Goal: Task Accomplishment & Management: Complete application form

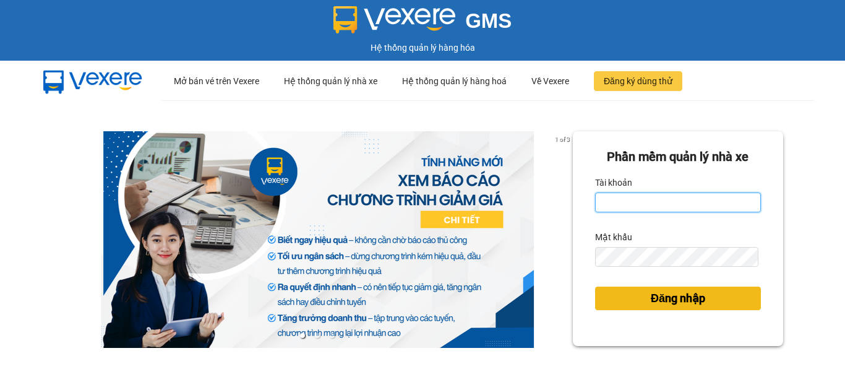
type input "vpbt1.mocthao"
click at [659, 304] on span "Đăng nhập" at bounding box center [678, 298] width 54 height 17
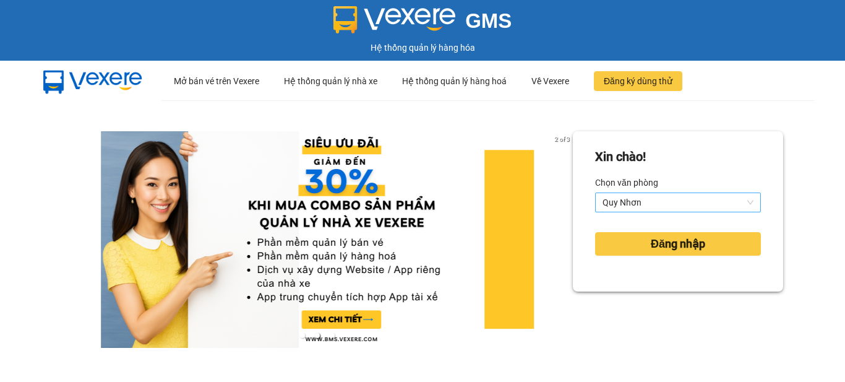
click at [640, 202] on span "Quy Nhơn" at bounding box center [678, 202] width 151 height 19
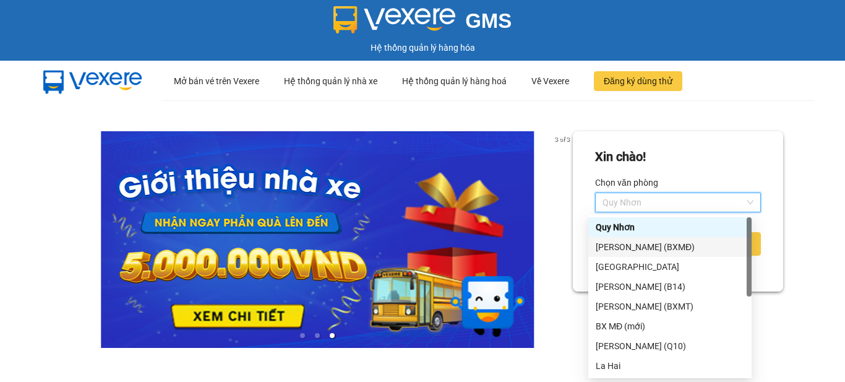
click at [641, 246] on div "[PERSON_NAME] (BXMĐ)" at bounding box center [670, 247] width 148 height 14
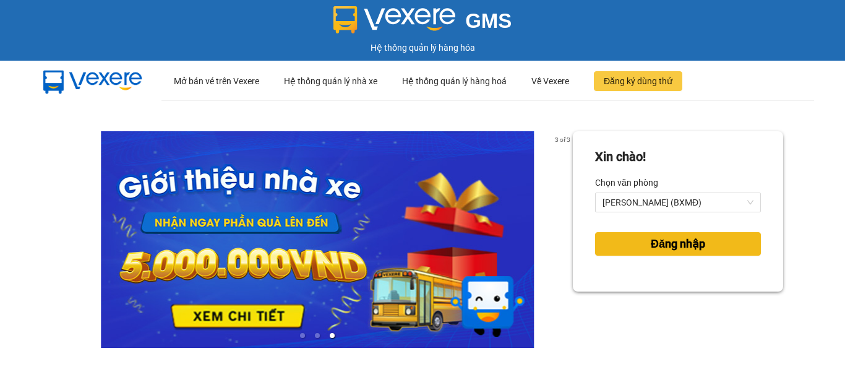
click at [651, 236] on span "Đăng nhập" at bounding box center [678, 243] width 54 height 17
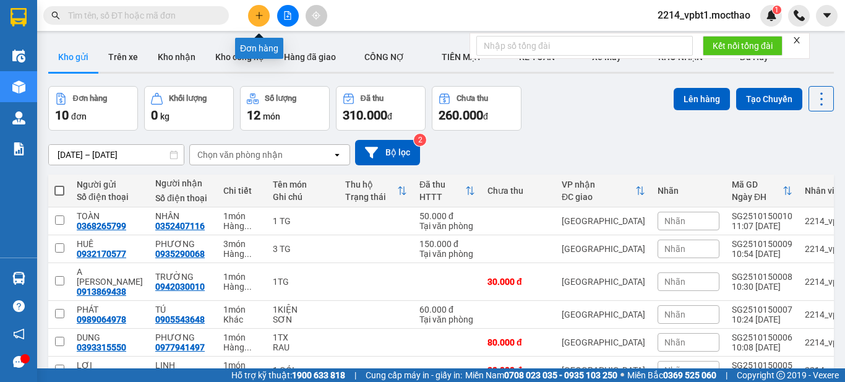
click at [255, 23] on button at bounding box center [259, 16] width 22 height 22
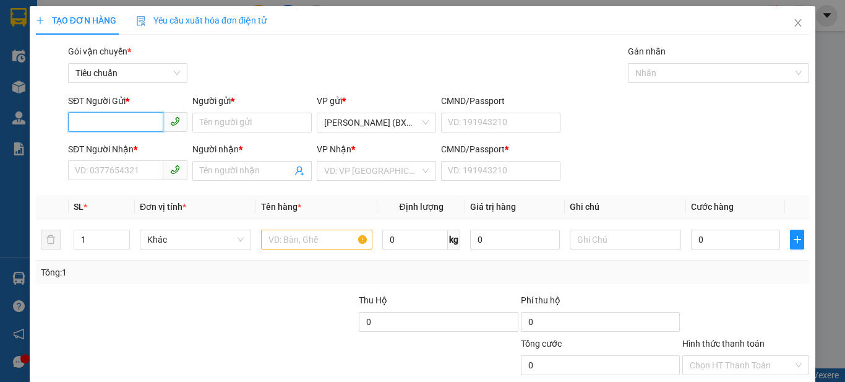
click at [92, 120] on input "SĐT Người Gửi *" at bounding box center [115, 122] width 95 height 20
click at [81, 122] on input "0976784" at bounding box center [115, 122] width 95 height 20
click at [84, 122] on input "0976784" at bounding box center [115, 122] width 95 height 20
click at [118, 120] on input "0876784" at bounding box center [115, 122] width 95 height 20
type input "0876784191"
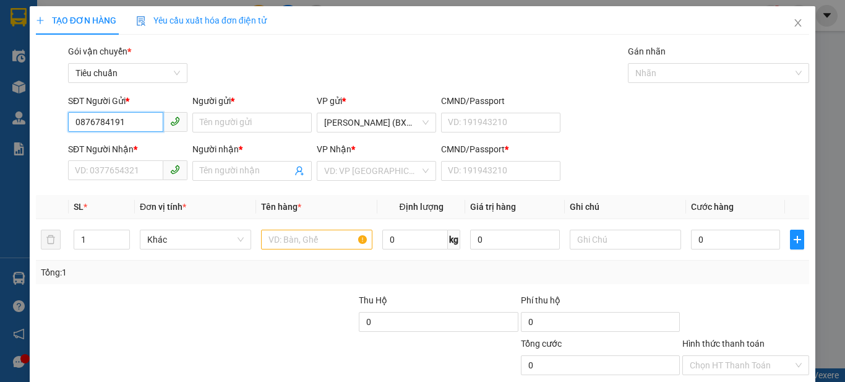
click at [114, 127] on input "0876784191" at bounding box center [115, 122] width 95 height 20
click at [115, 126] on input "0876784191" at bounding box center [115, 122] width 95 height 20
type input "0876784"
click at [134, 119] on input "0876784" at bounding box center [115, 122] width 95 height 20
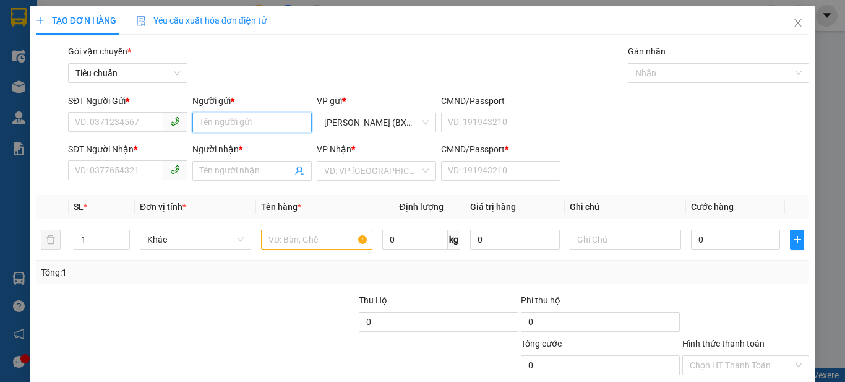
click at [210, 126] on input "Người gửi *" at bounding box center [251, 123] width 119 height 20
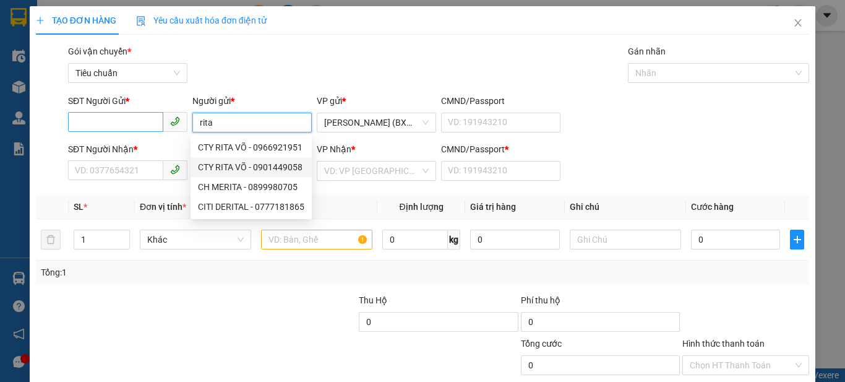
type input "rita"
click at [124, 126] on input "SĐT Người Gửi *" at bounding box center [115, 122] width 95 height 20
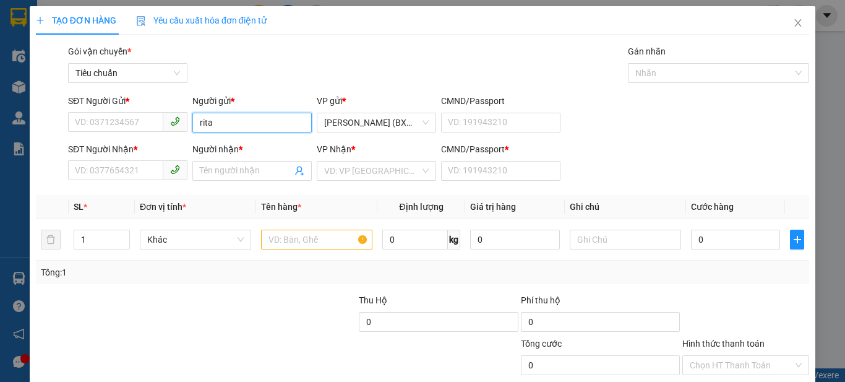
click at [222, 121] on input "rita" at bounding box center [251, 123] width 119 height 20
click at [223, 121] on input "rita" at bounding box center [251, 123] width 119 height 20
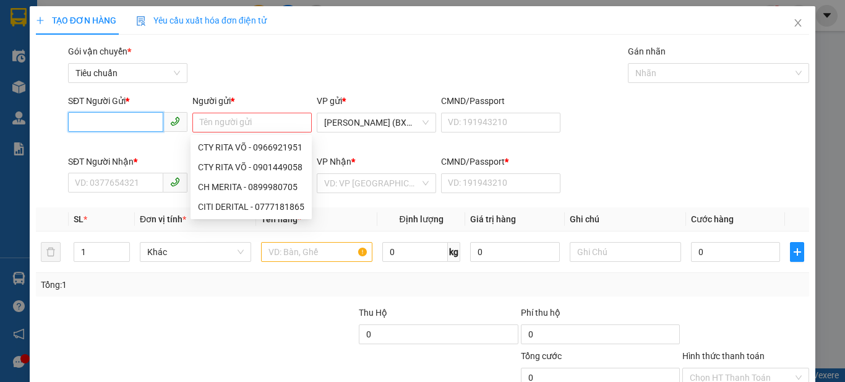
click at [135, 120] on input "SĐT Người Gửi *" at bounding box center [115, 122] width 95 height 20
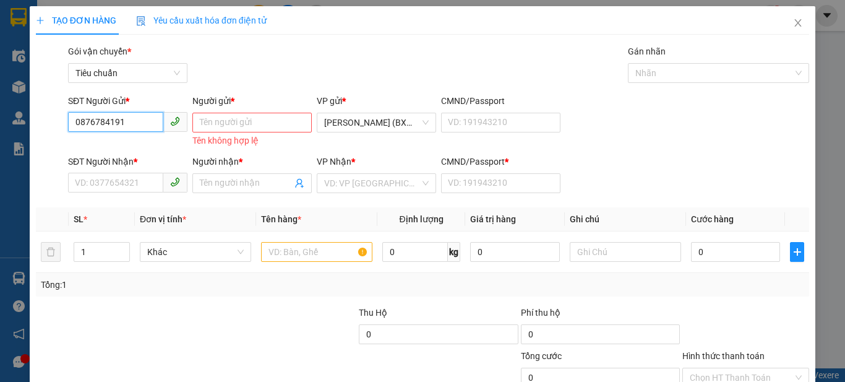
type input "0876784191"
click at [277, 127] on input "Người gửi *" at bounding box center [251, 123] width 119 height 20
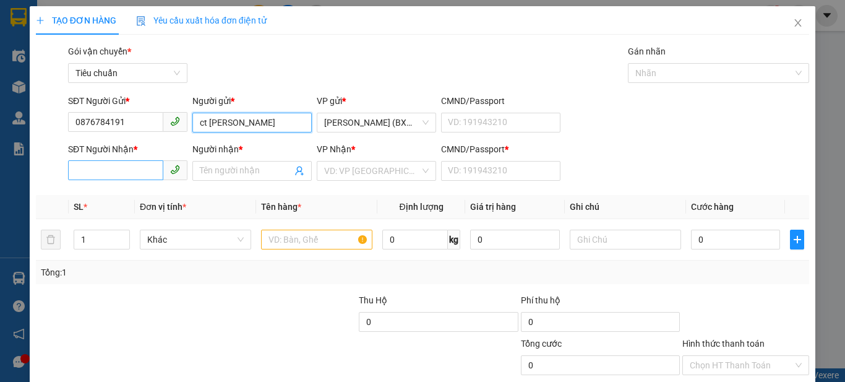
type input "ct [PERSON_NAME]"
click at [71, 171] on input "SĐT Người Nhận *" at bounding box center [115, 170] width 95 height 20
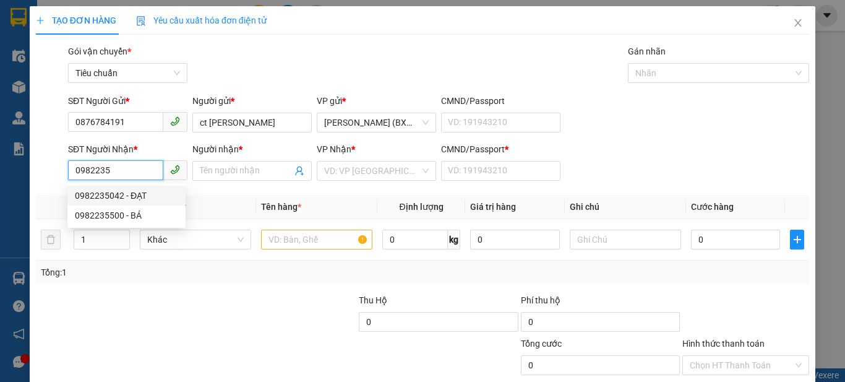
click at [80, 192] on div "0982235042 - ĐẠT" at bounding box center [126, 196] width 103 height 14
type input "0982235042"
type input "ĐẠT"
type input "1"
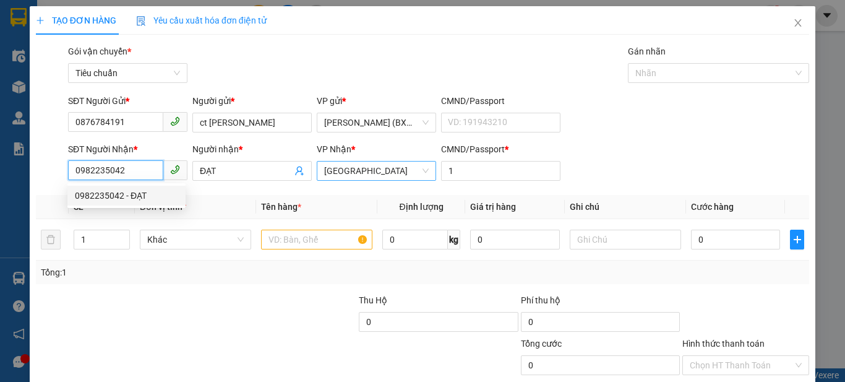
type input "50.000"
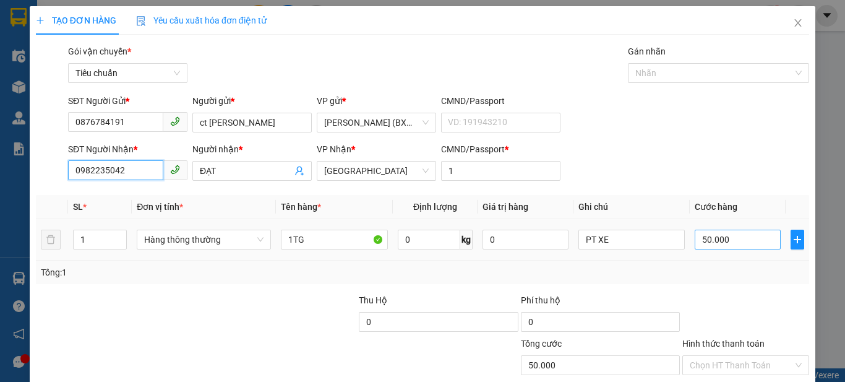
type input "0982235042"
click at [715, 247] on input "50.000" at bounding box center [737, 240] width 85 height 20
type input "0"
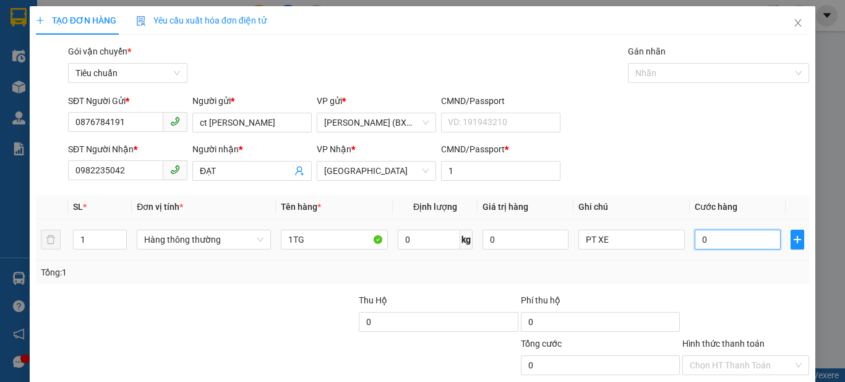
type input "4"
type input "04"
type input "40"
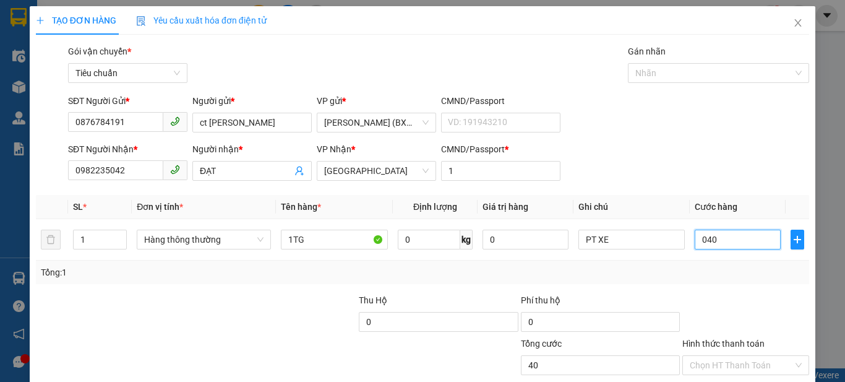
type input "040"
type input "40.000"
click at [713, 169] on div "SĐT Người Nhận * 0982235042 Người nhận * ĐẠT VP Nhận * Tuy Hòa CMND/Passport * 1" at bounding box center [439, 163] width 746 height 43
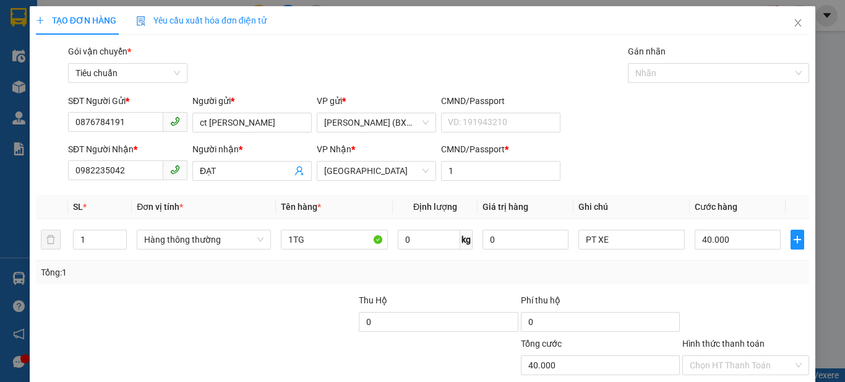
scroll to position [76, 0]
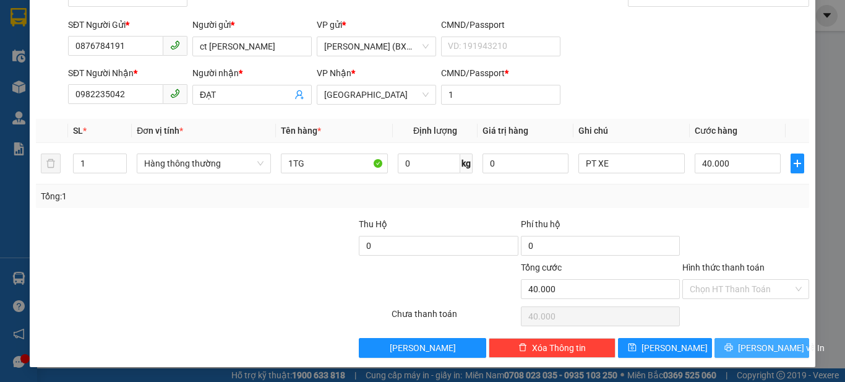
click at [745, 345] on span "[PERSON_NAME] và In" at bounding box center [781, 348] width 87 height 14
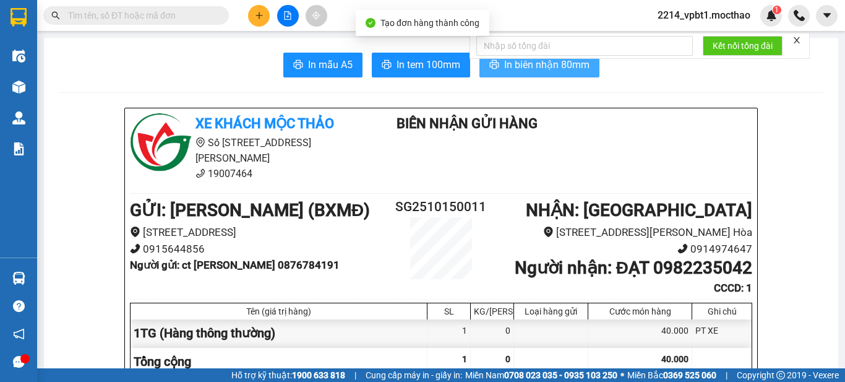
click at [578, 74] on button "In biên nhận 80mm" at bounding box center [539, 65] width 120 height 25
